Goal: Transaction & Acquisition: Purchase product/service

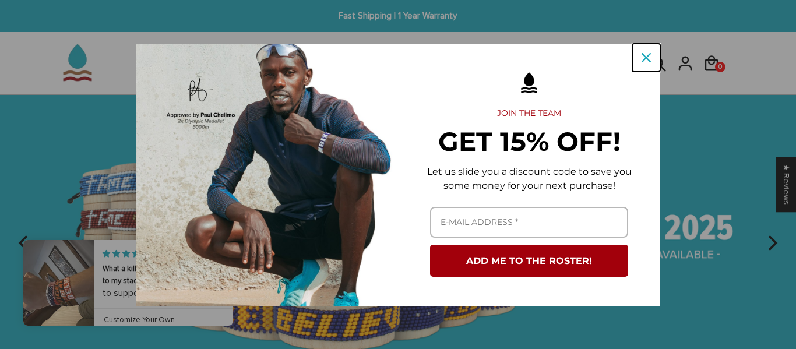
click at [644, 62] on div "Close" at bounding box center [646, 57] width 19 height 19
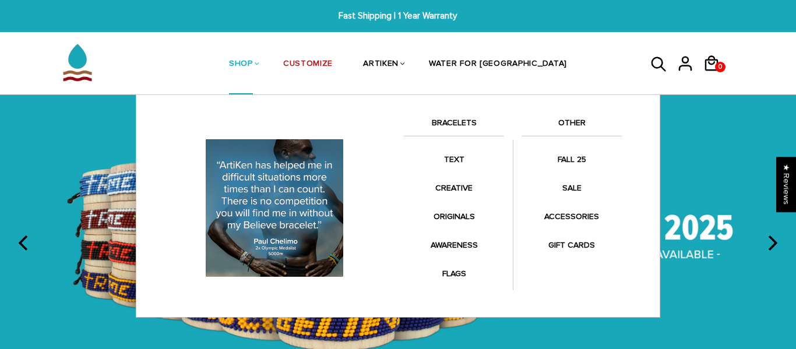
click at [450, 121] on link "BRACELETS" at bounding box center [454, 126] width 100 height 20
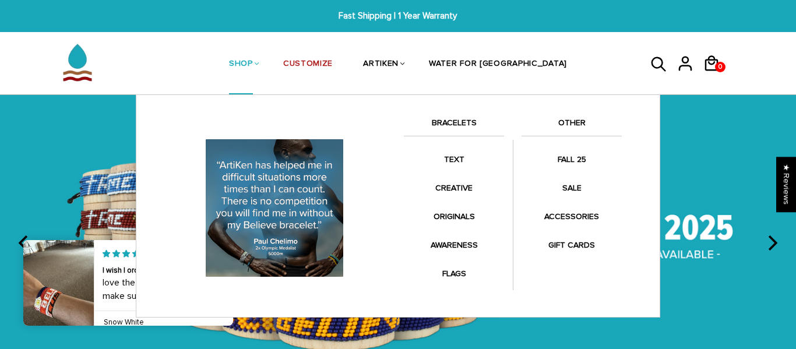
click at [450, 121] on link "BRACELETS" at bounding box center [454, 126] width 100 height 20
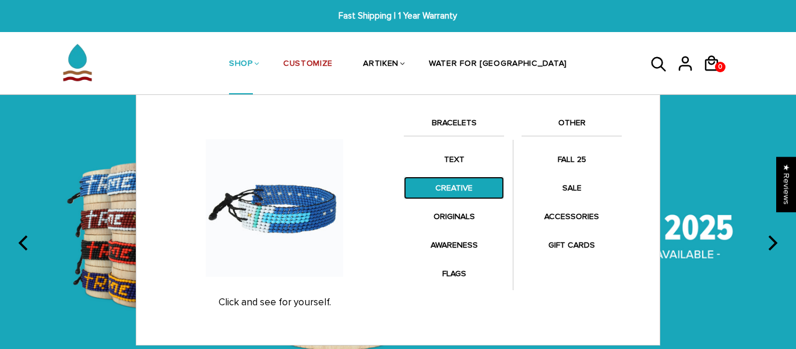
click at [448, 191] on link "CREATIVE" at bounding box center [454, 188] width 100 height 23
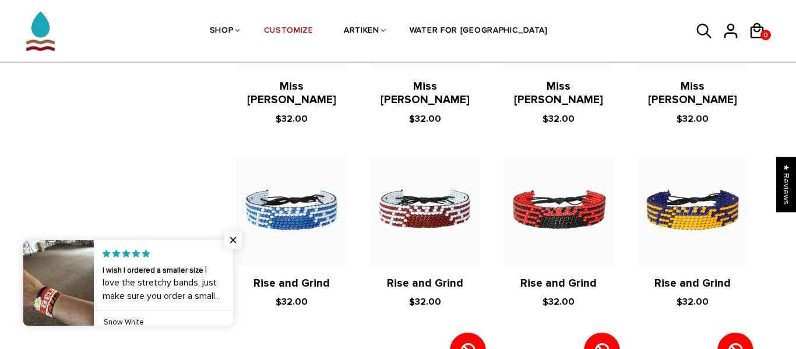
scroll to position [1119, 0]
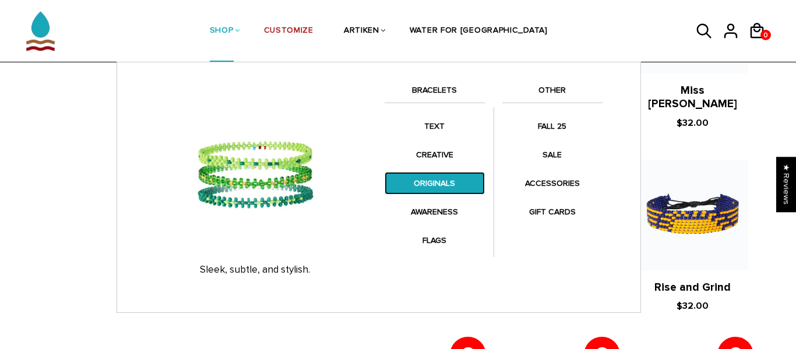
click at [431, 182] on link "ORIGINALS" at bounding box center [435, 183] width 100 height 23
